Goal: Navigation & Orientation: Find specific page/section

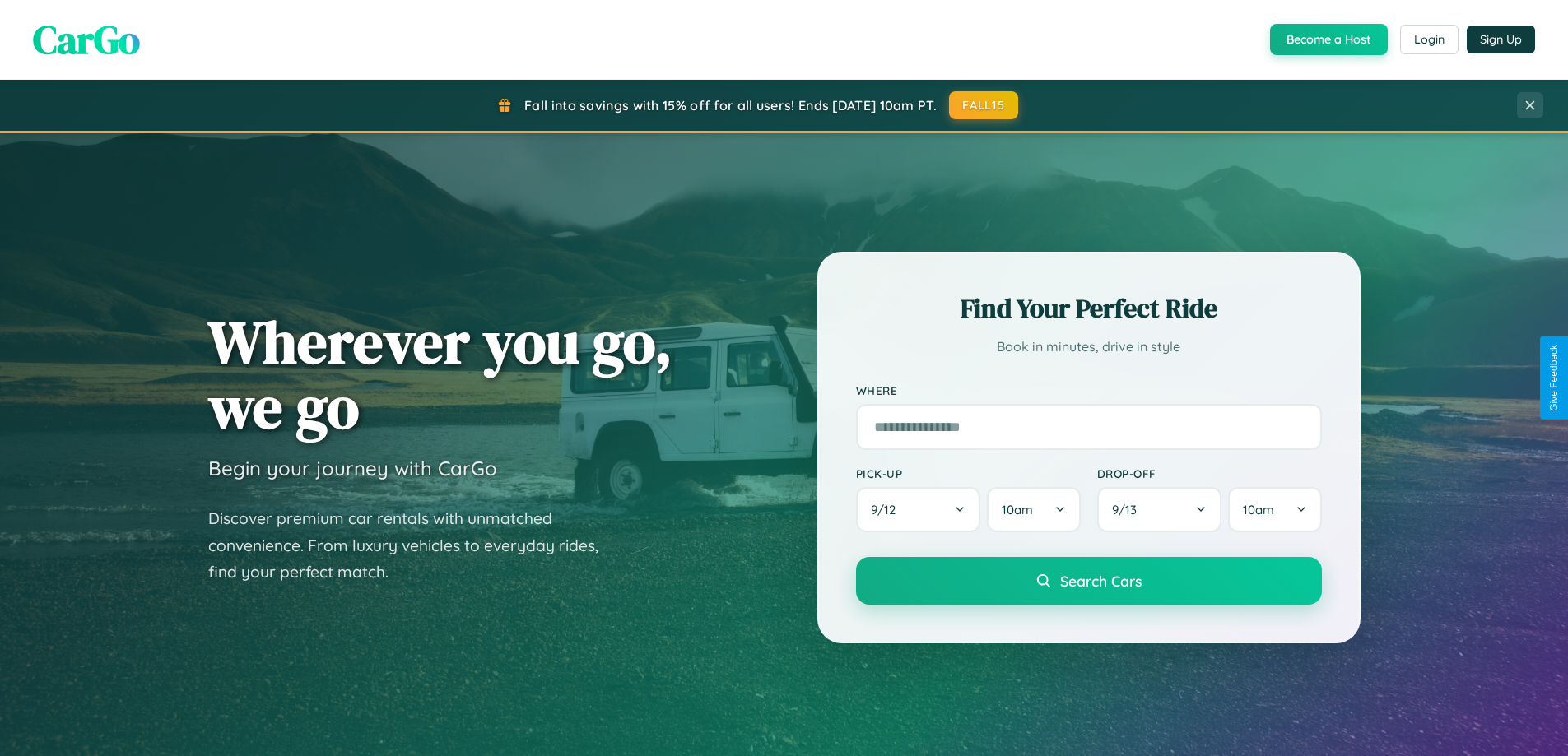
scroll to position [769, 0]
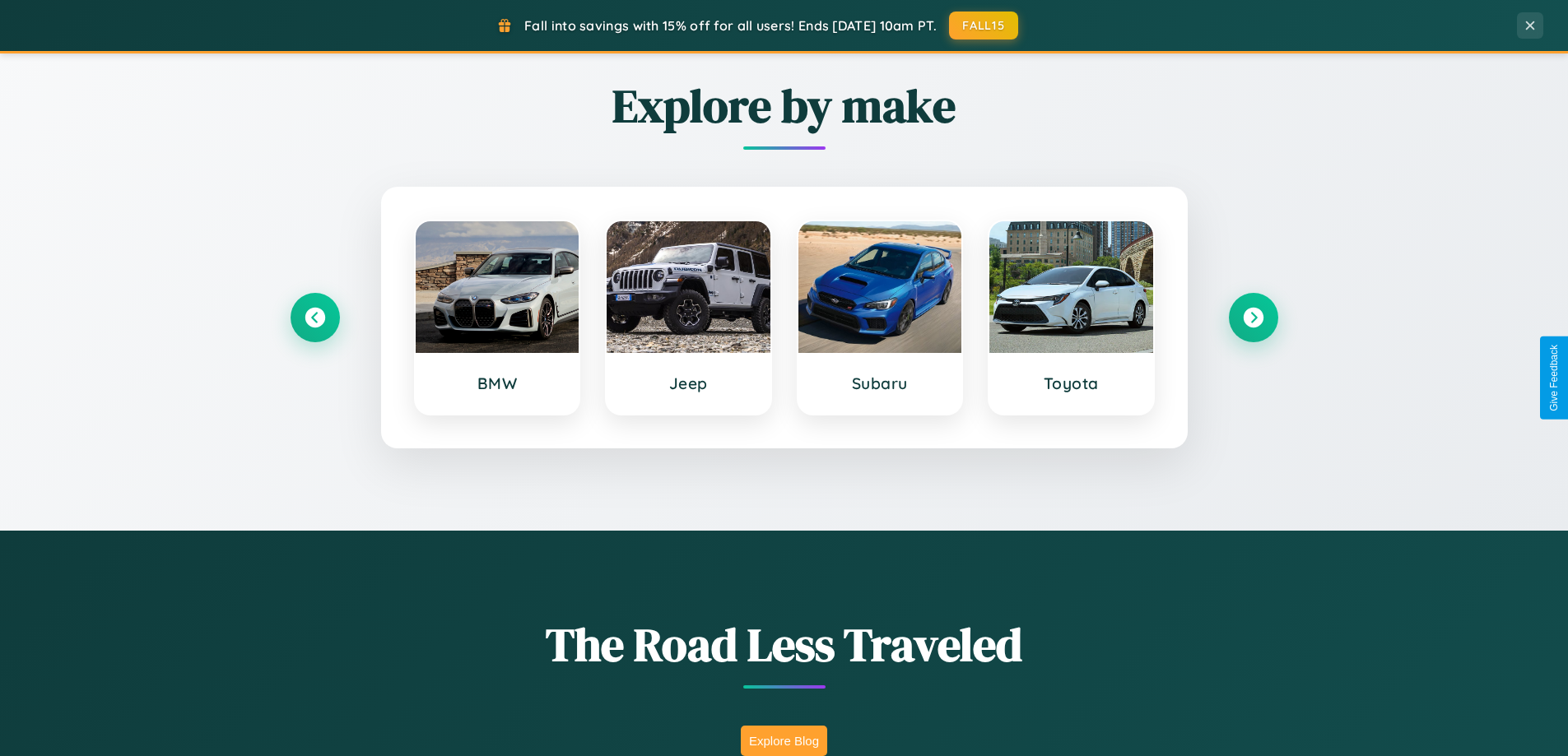
click at [784, 740] on button "Explore Blog" at bounding box center [783, 740] width 86 height 31
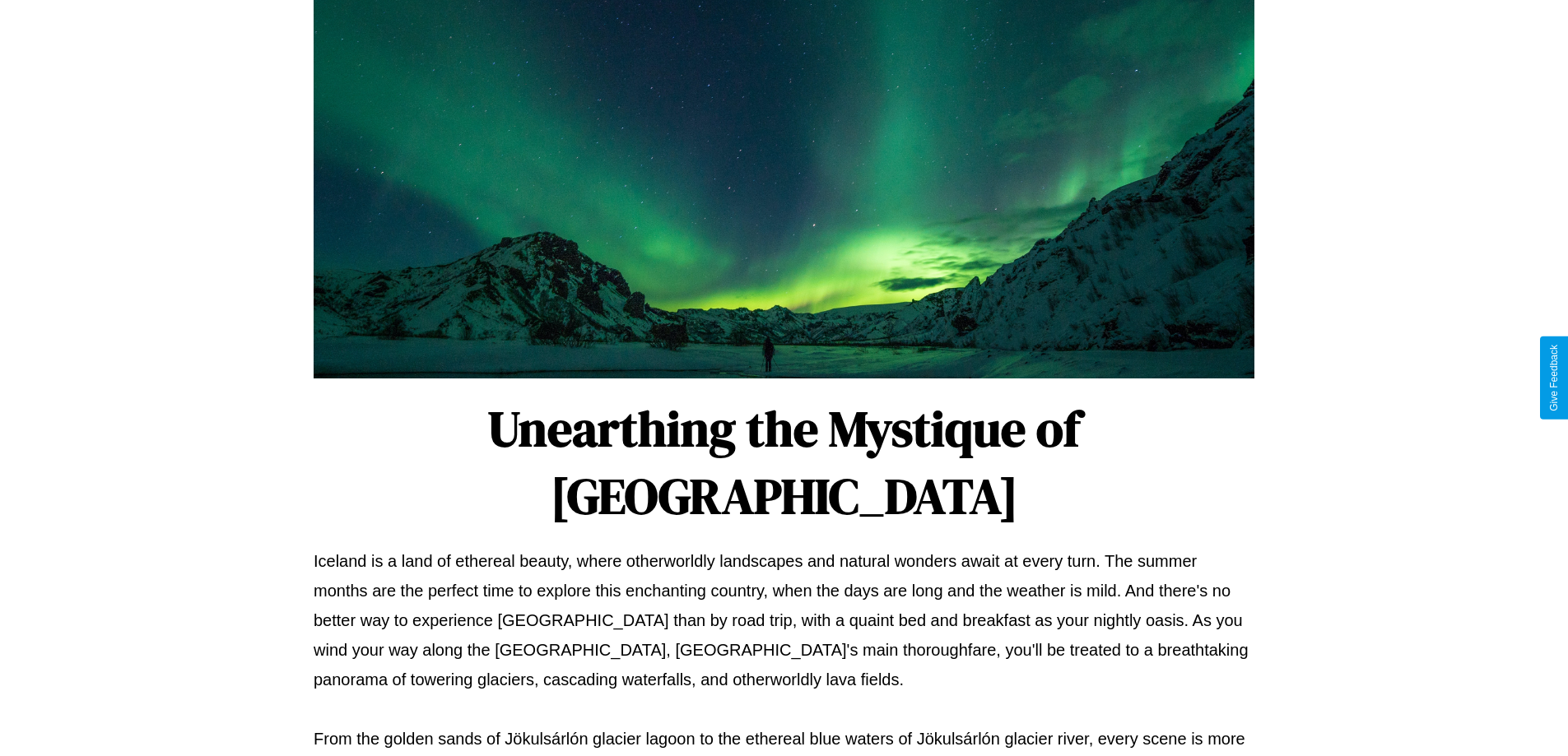
scroll to position [533, 0]
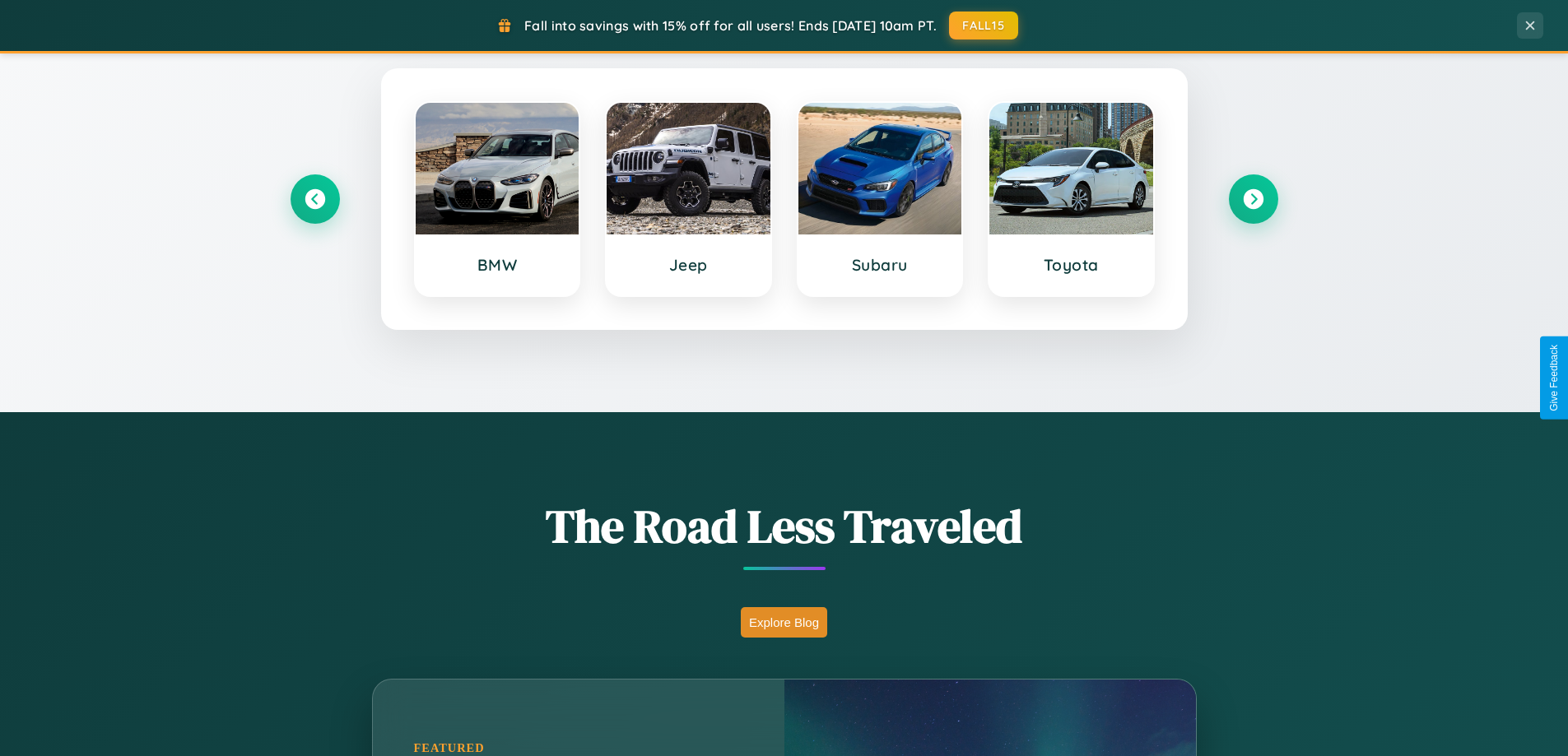
scroll to position [769, 0]
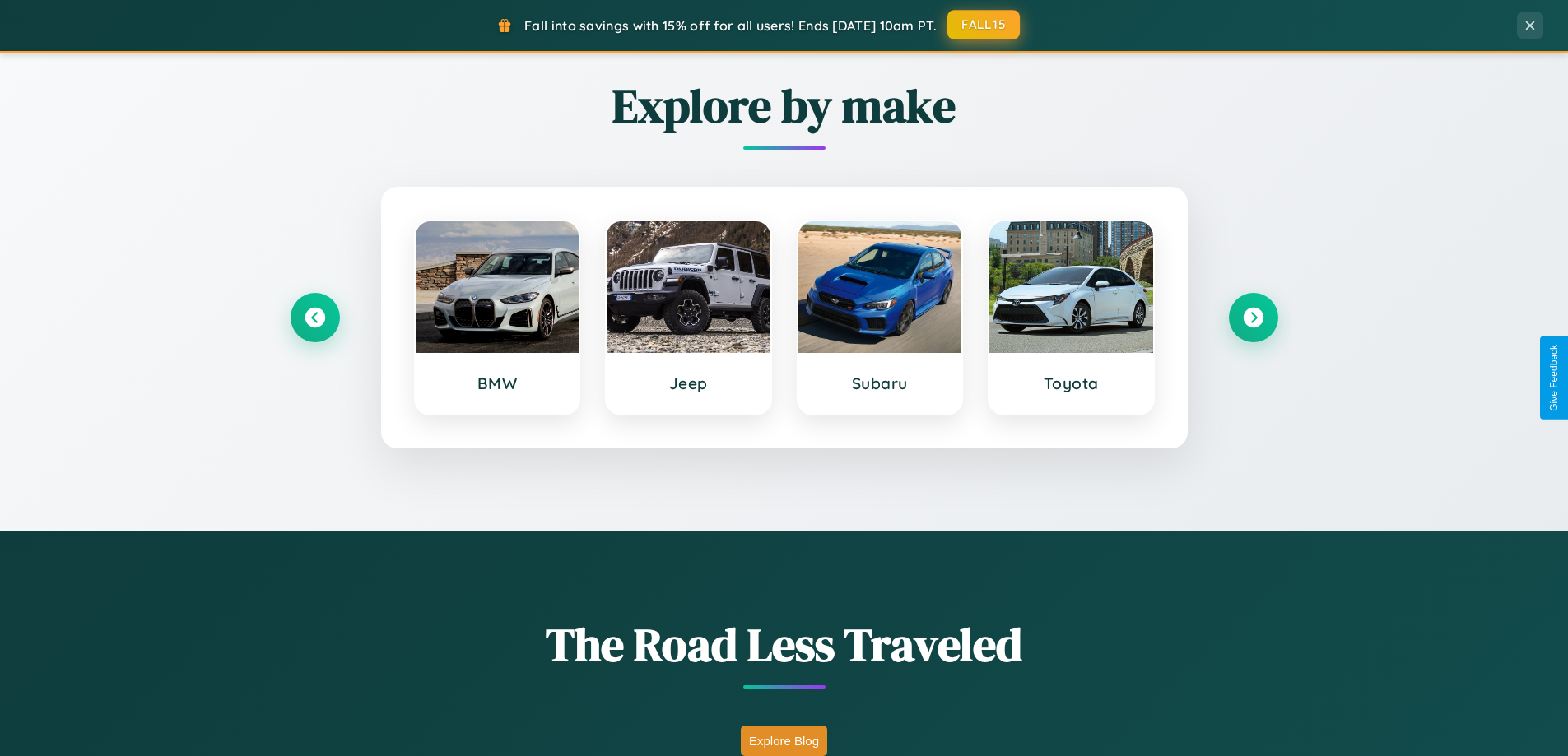
click at [985, 25] on button "FALL15" at bounding box center [983, 25] width 72 height 30
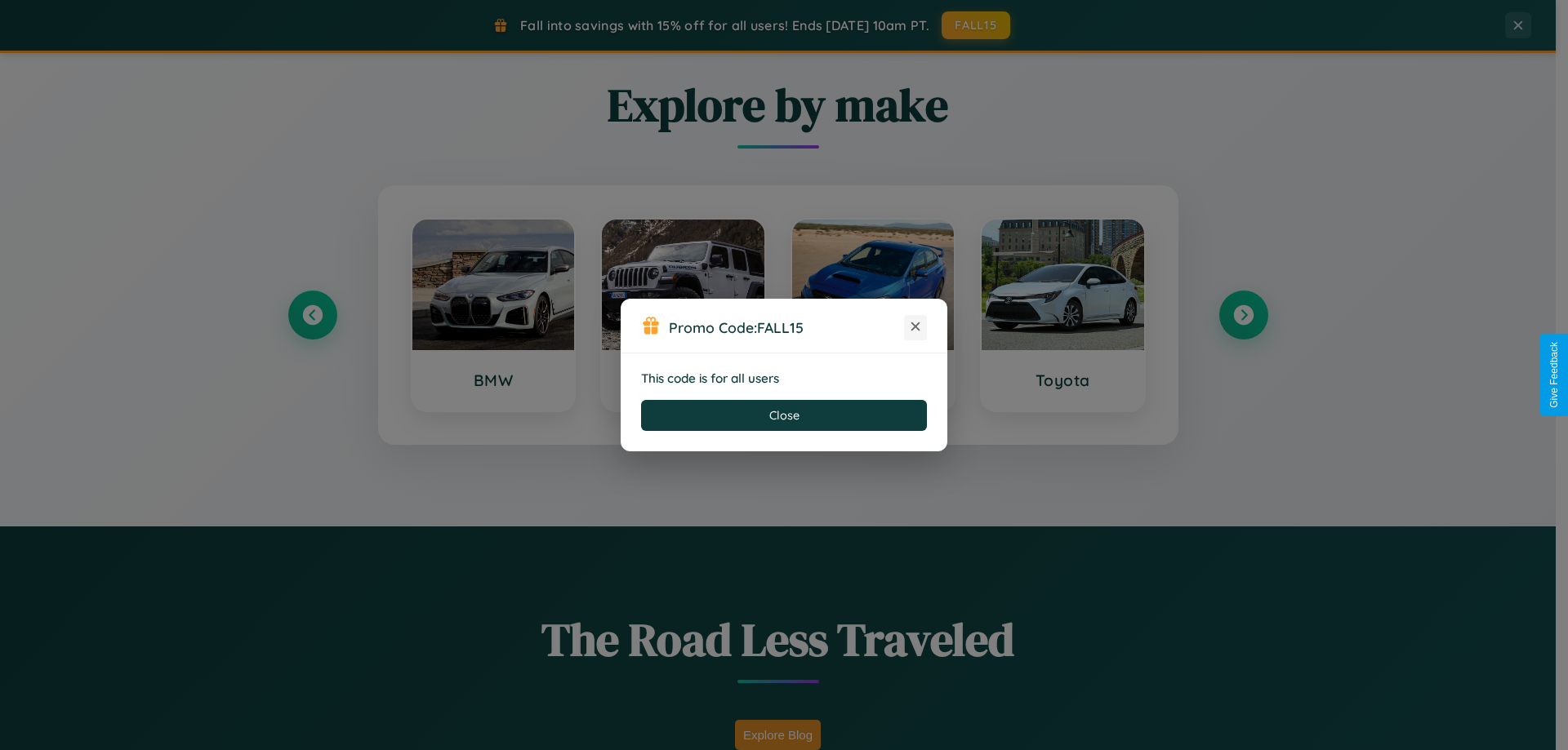
click at [915, 327] on icon at bounding box center [915, 326] width 17 height 17
